Goal: Find specific page/section

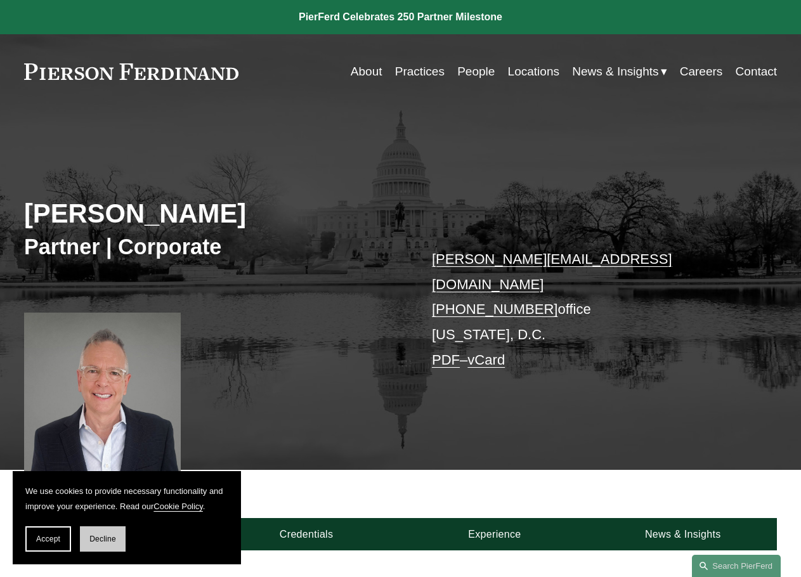
click at [100, 540] on span "Decline" at bounding box center [102, 538] width 27 height 9
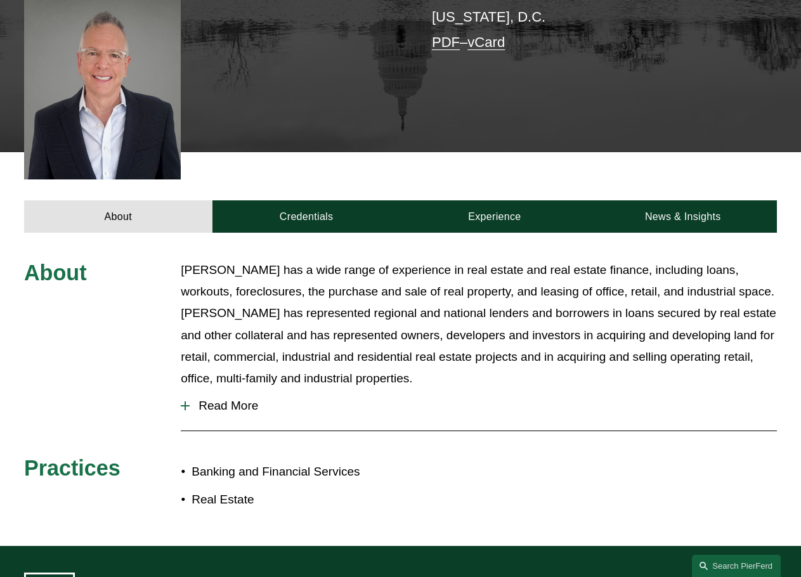
scroll to position [317, 0]
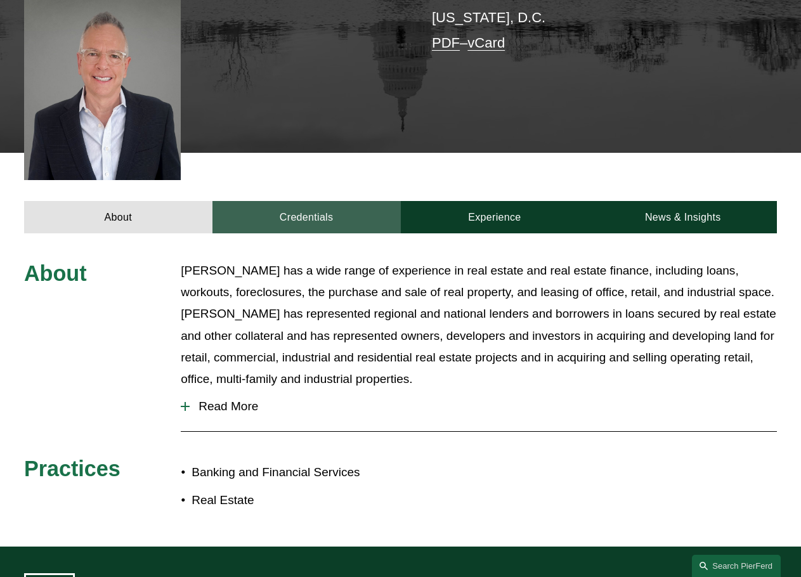
click at [312, 201] on link "Credentials" at bounding box center [306, 217] width 188 height 32
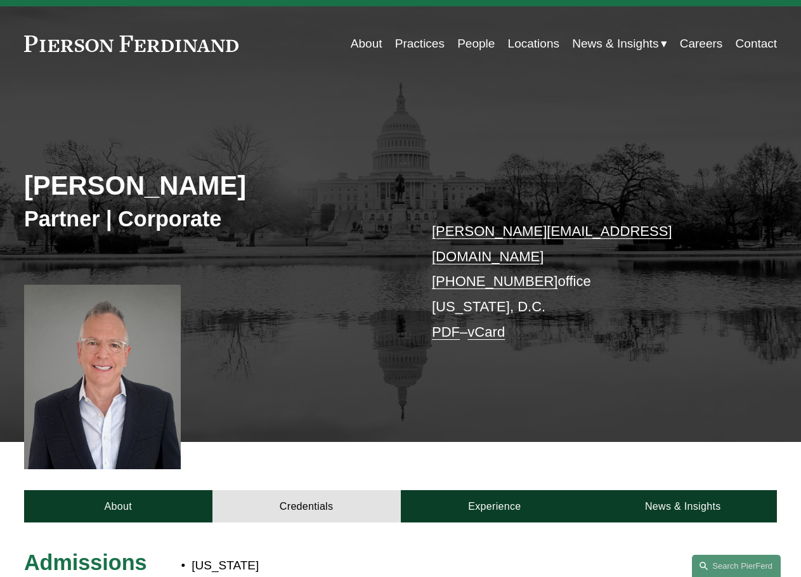
scroll to position [0, 0]
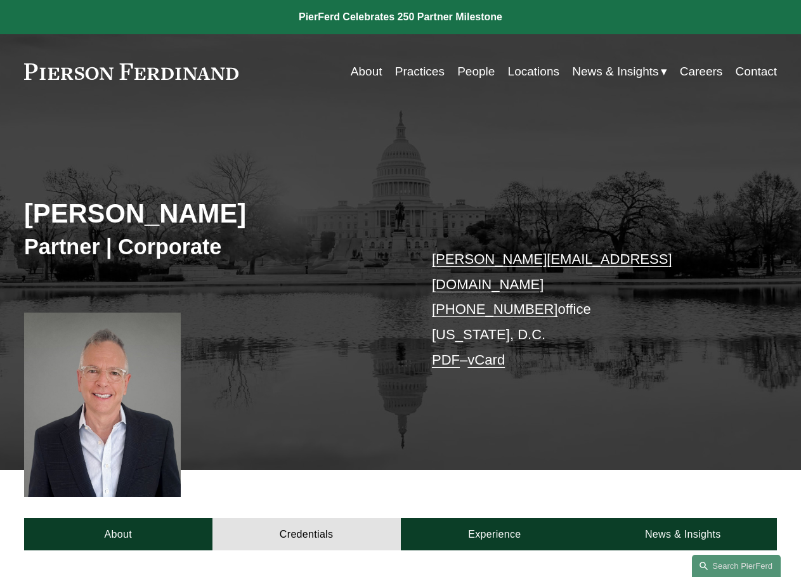
click at [517, 74] on link "Locations" at bounding box center [533, 72] width 51 height 24
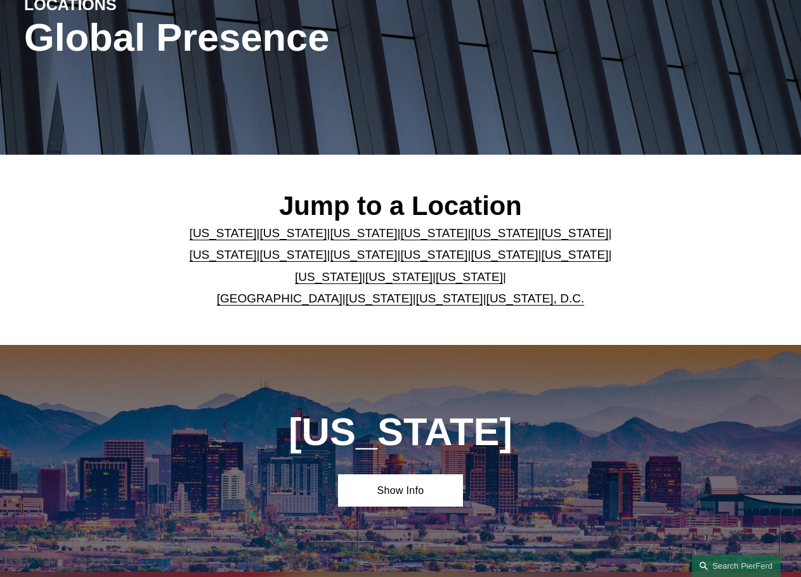
scroll to position [127, 0]
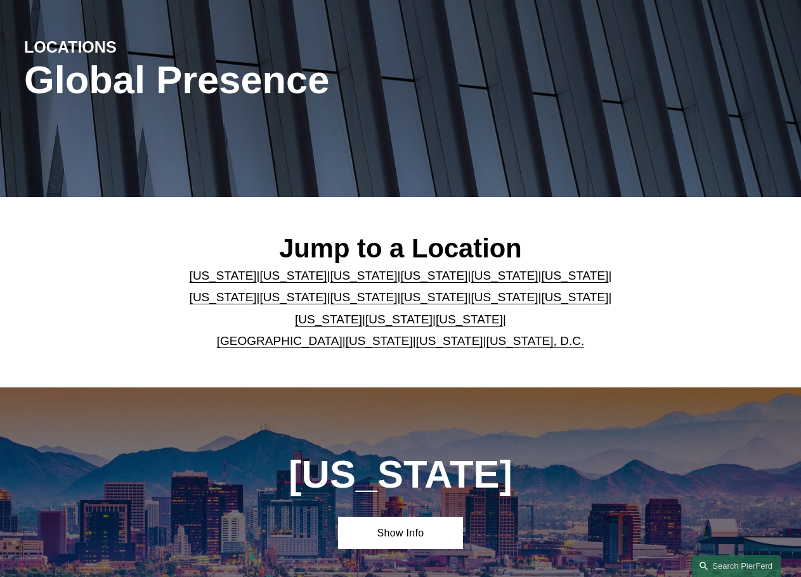
click at [260, 298] on link "[US_STATE]" at bounding box center [293, 296] width 67 height 13
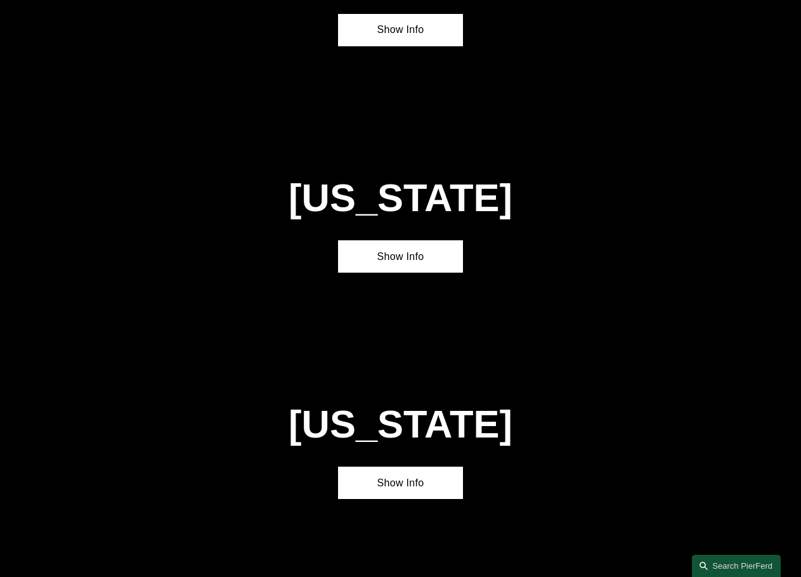
scroll to position [2121, 0]
